Goal: Information Seeking & Learning: Learn about a topic

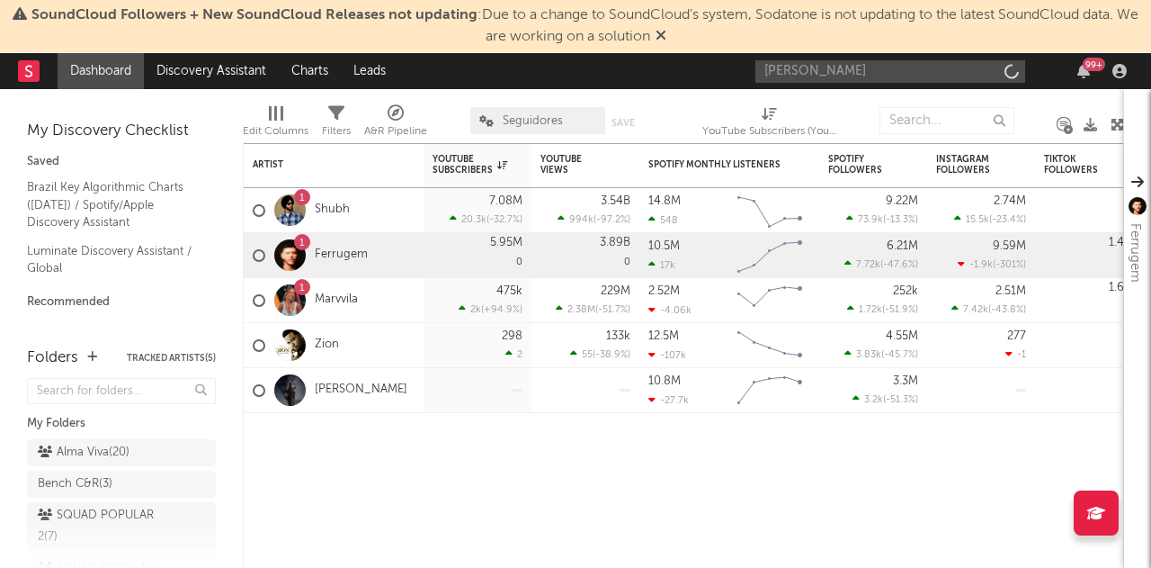
click at [835, 74] on input "[PERSON_NAME]" at bounding box center [891, 71] width 270 height 22
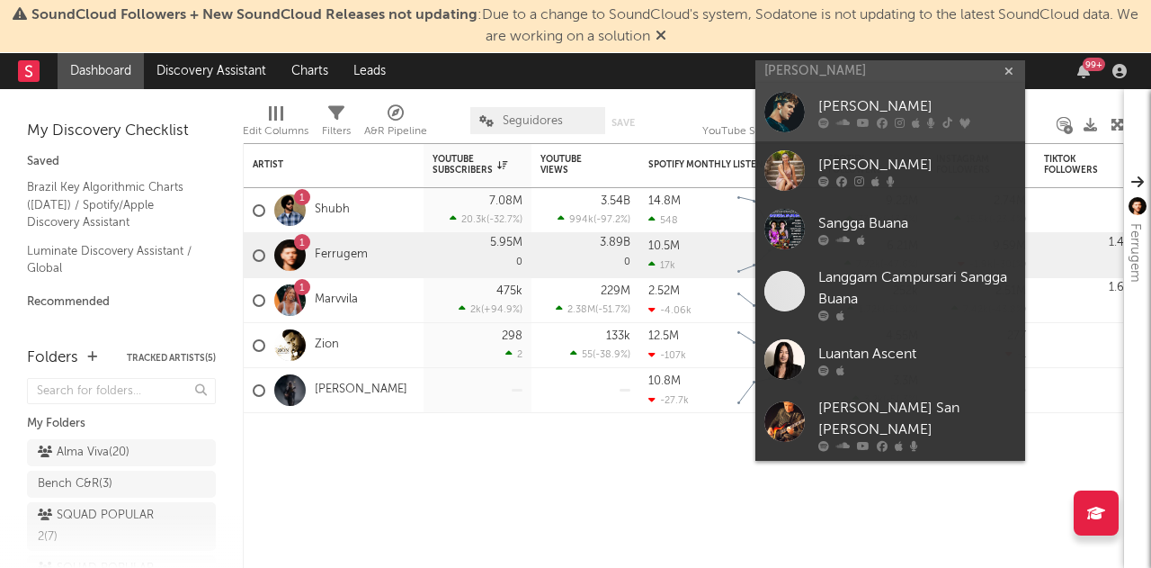
type input "[PERSON_NAME]"
click at [794, 118] on div at bounding box center [785, 112] width 40 height 40
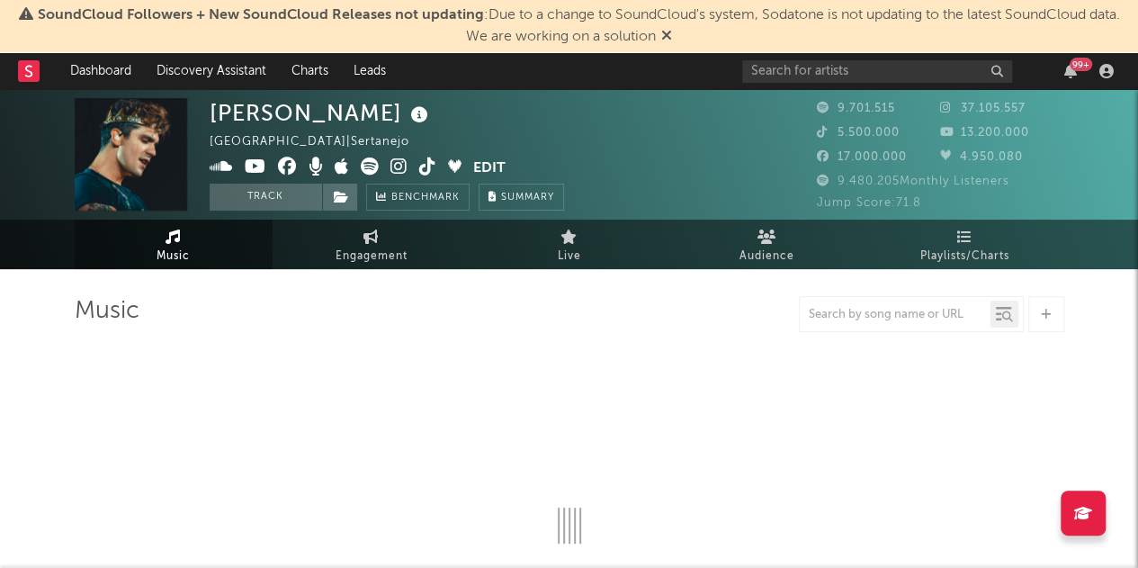
select select "6m"
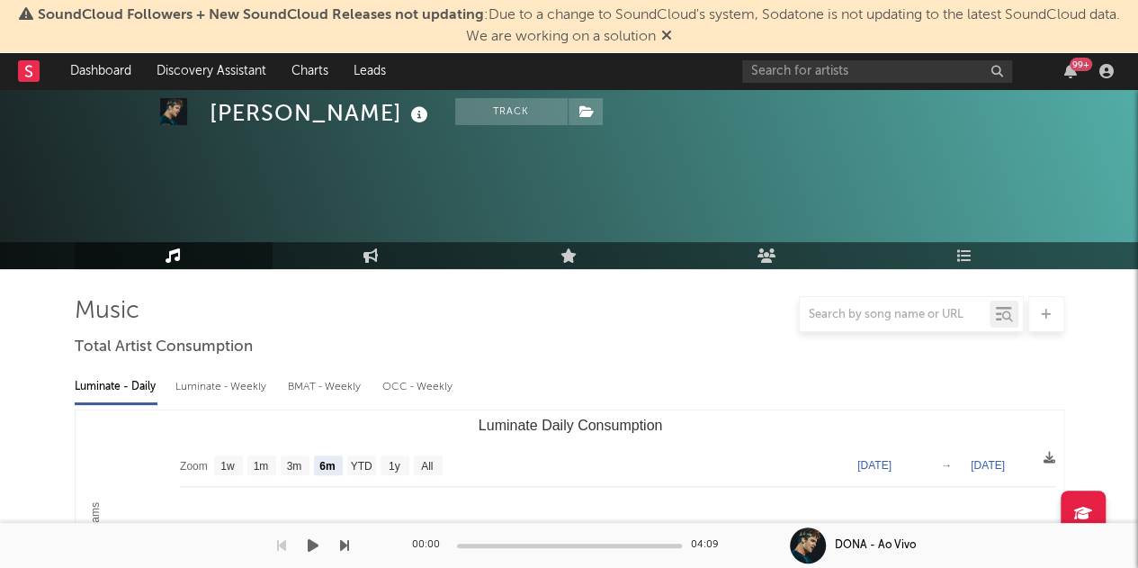
scroll to position [187, 0]
